Goal: Task Accomplishment & Management: Use online tool/utility

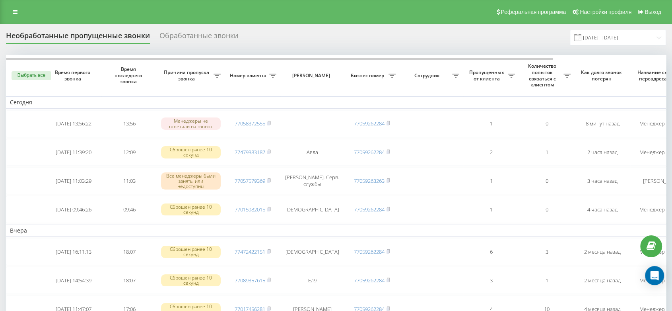
click at [270, 123] on rect at bounding box center [268, 124] width 2 height 4
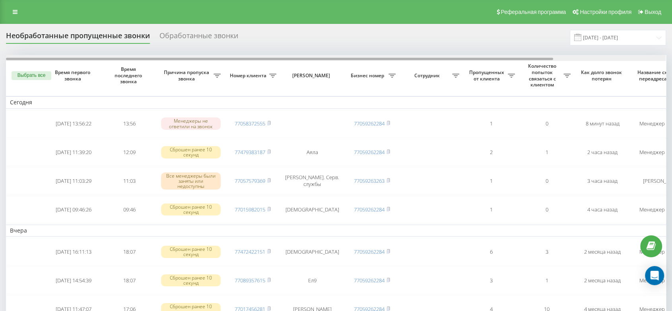
drag, startPoint x: 208, startPoint y: 58, endPoint x: 190, endPoint y: 58, distance: 17.9
click at [190, 58] on div at bounding box center [279, 59] width 547 height 2
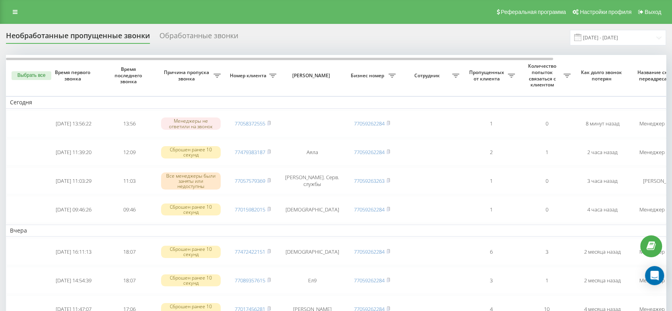
click at [184, 76] on span "Причина пропуска звонка" at bounding box center [187, 75] width 52 height 12
click at [184, 75] on span "Причина пропуска звонка" at bounding box center [187, 75] width 52 height 12
click at [184, 73] on span "Причина пропуска звонка" at bounding box center [187, 75] width 52 height 12
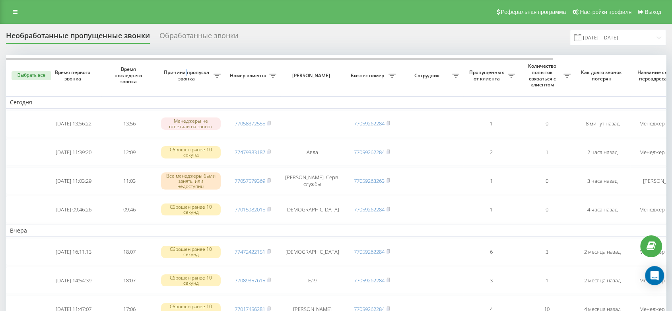
click at [184, 73] on span "Причина пропуска звонка" at bounding box center [187, 75] width 52 height 12
click at [184, 72] on span "Причина пропуска звонка" at bounding box center [187, 75] width 52 height 12
click at [185, 72] on span "Причина пропуска звонка" at bounding box center [187, 75] width 52 height 12
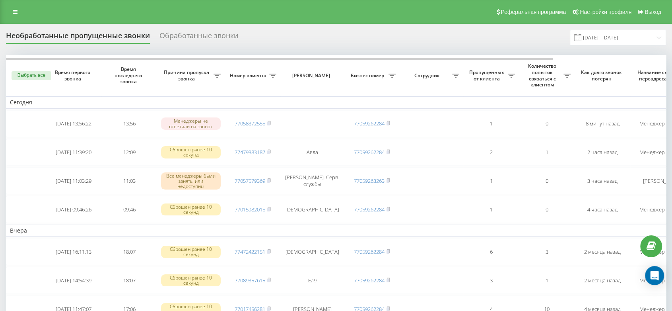
click at [188, 45] on div "Необработанные пропущенные звонки Обработанные звонки 23.08.2025 - 23.09.2025" at bounding box center [336, 38] width 660 height 16
